Goal: Transaction & Acquisition: Subscribe to service/newsletter

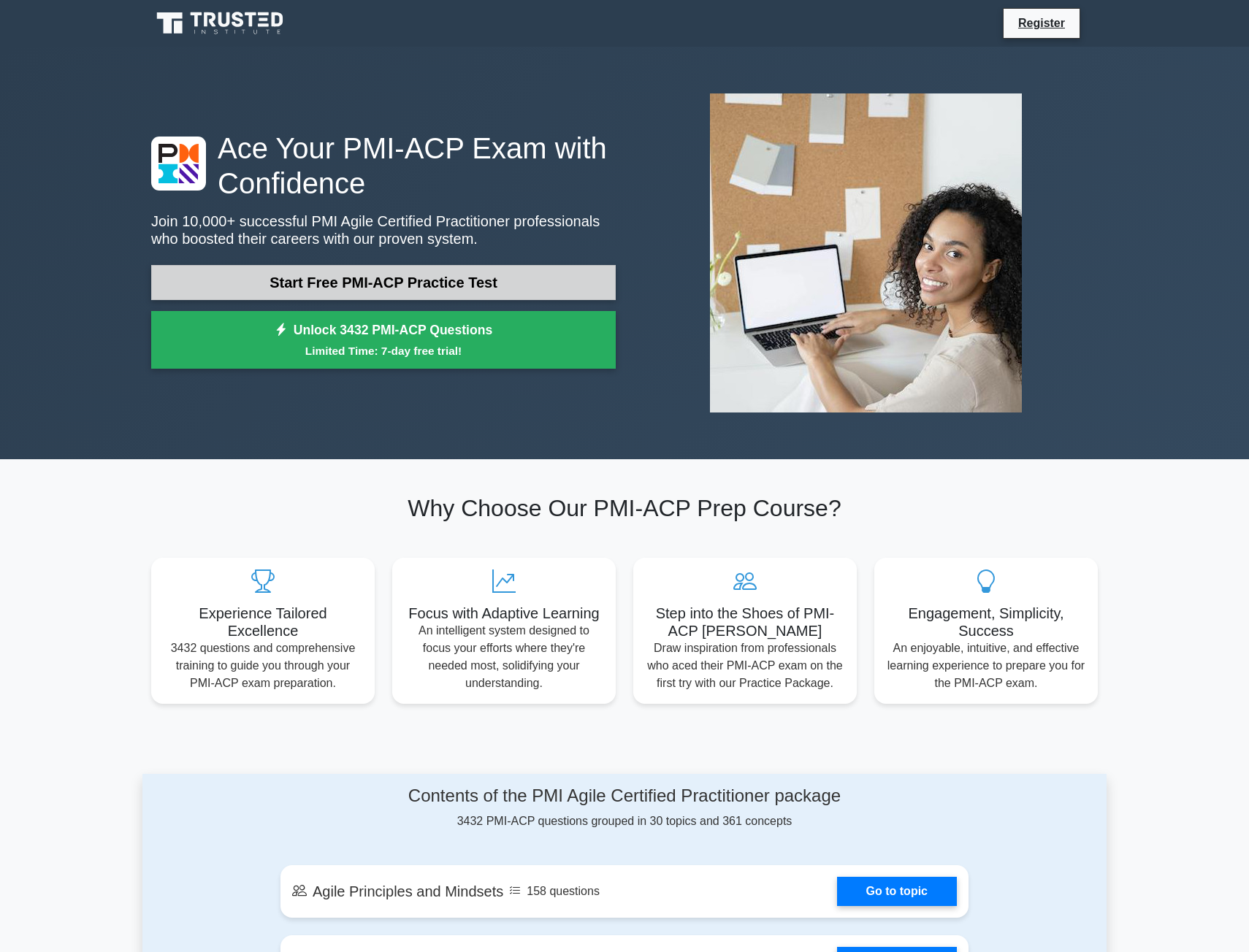
click at [401, 288] on link "Start Free PMI-ACP Practice Test" at bounding box center [383, 283] width 464 height 35
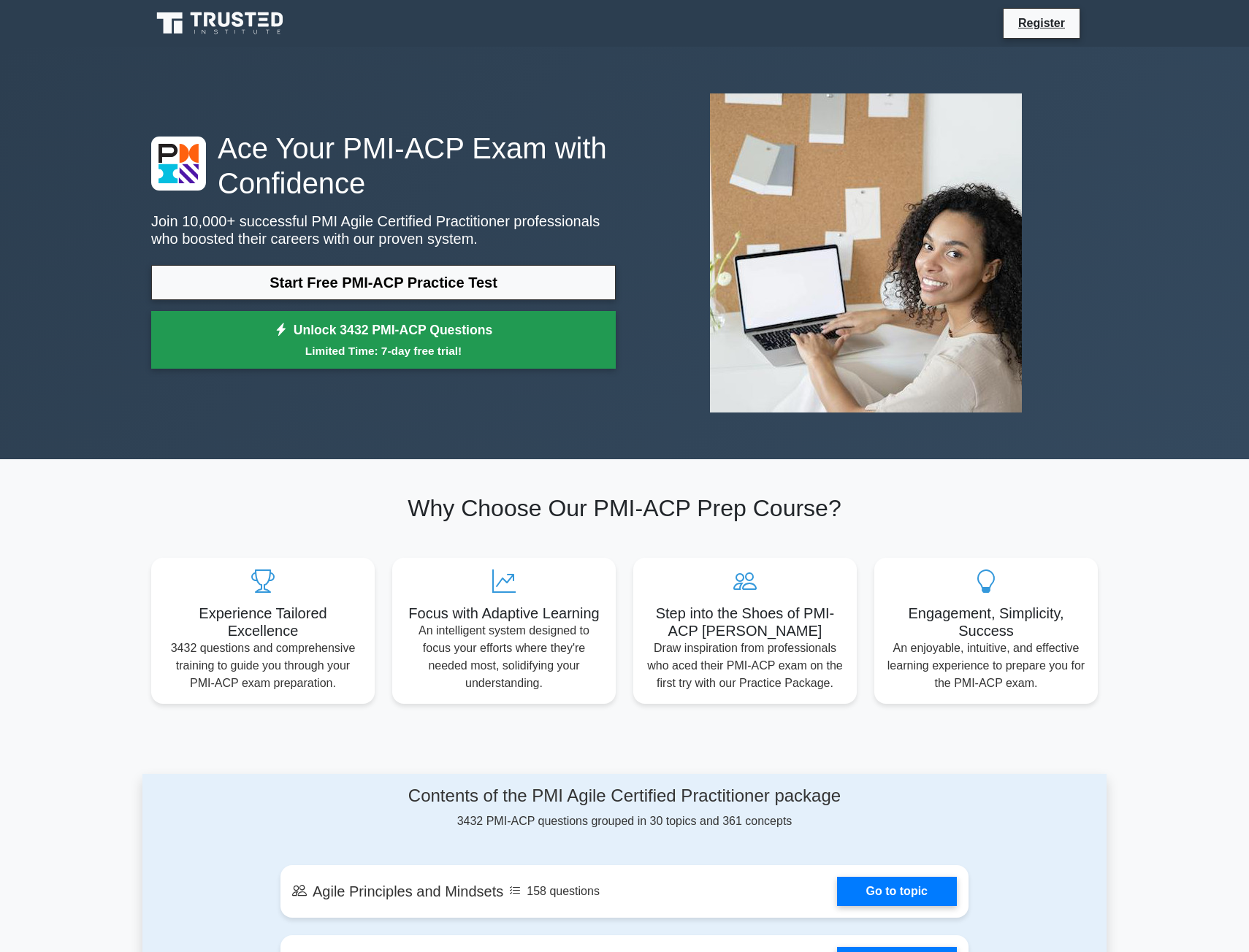
click at [412, 351] on small "Limited Time: 7-day free trial!" at bounding box center [383, 351] width 428 height 17
